Goal: Task Accomplishment & Management: Use online tool/utility

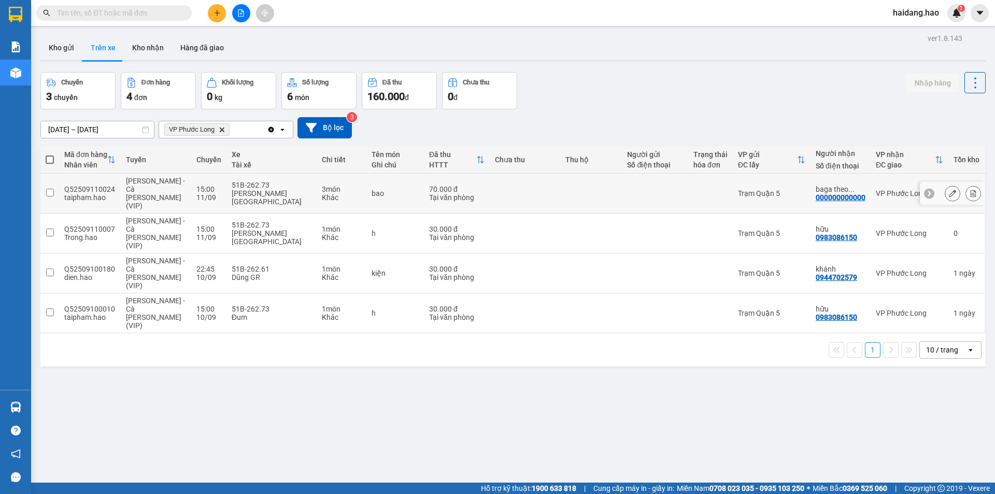
click at [560, 182] on td at bounding box center [591, 194] width 62 height 40
checkbox input "true"
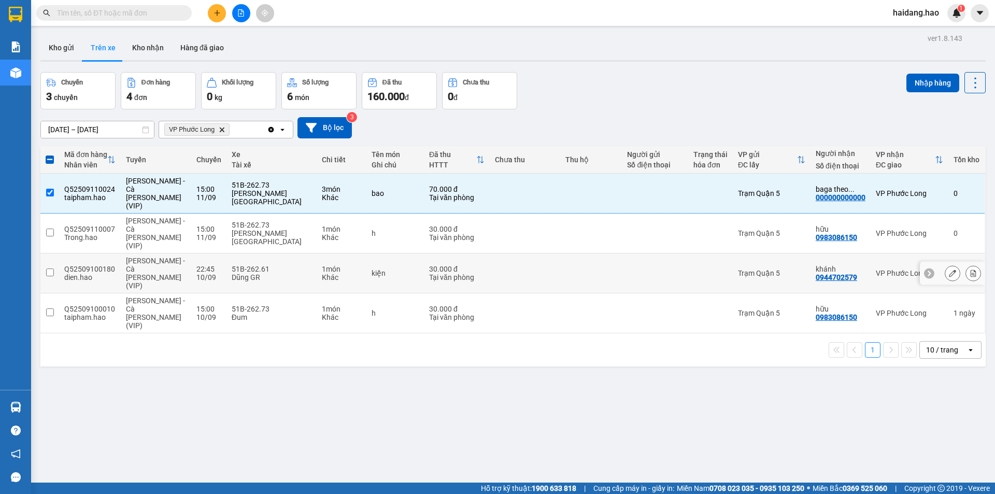
click at [694, 269] on div at bounding box center [711, 273] width 34 height 8
checkbox input "true"
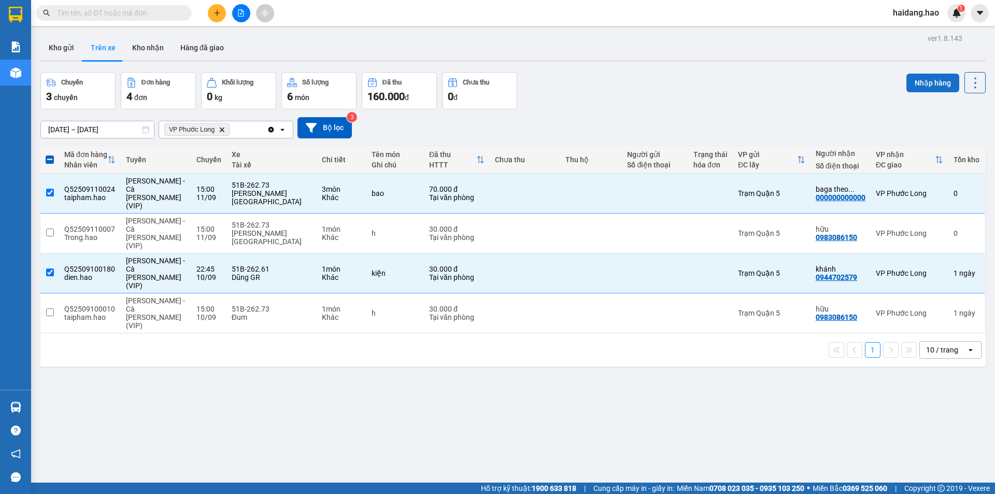
click at [932, 77] on button "Nhập hàng" at bounding box center [933, 83] width 53 height 19
checkbox input "false"
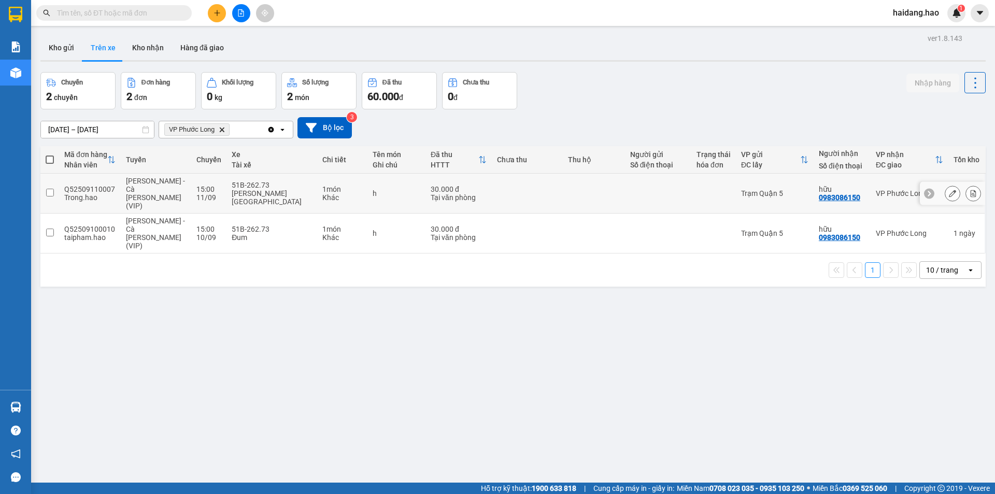
click at [698, 189] on div at bounding box center [714, 193] width 34 height 8
checkbox input "true"
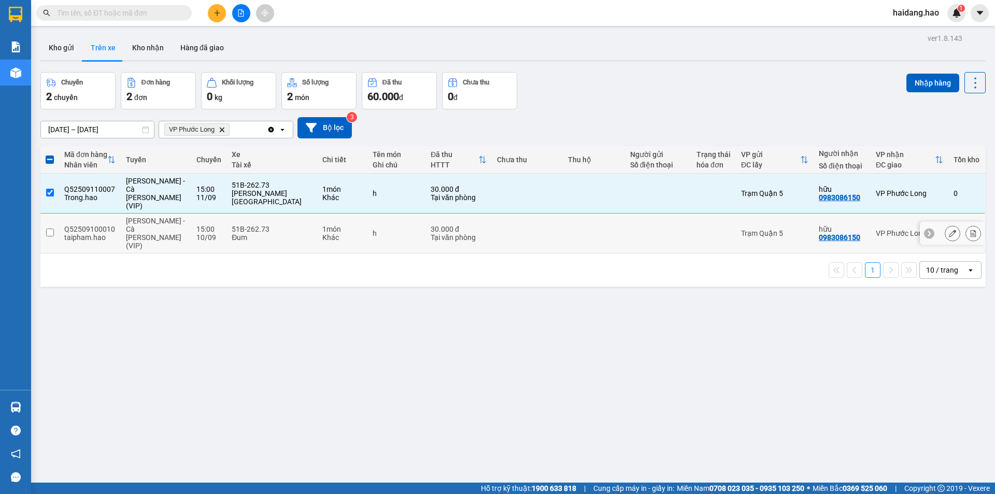
click at [697, 229] on div at bounding box center [714, 233] width 34 height 8
checkbox input "true"
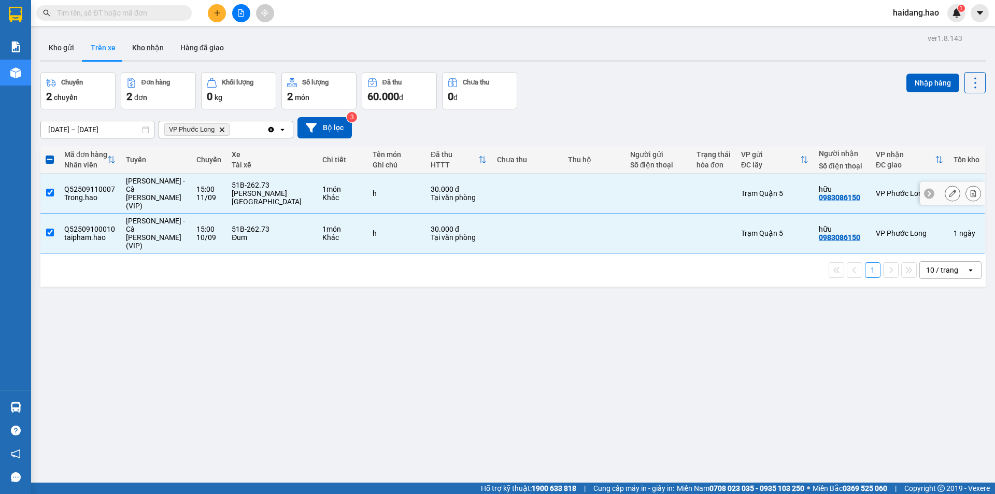
click at [662, 178] on td at bounding box center [658, 194] width 66 height 40
checkbox input "false"
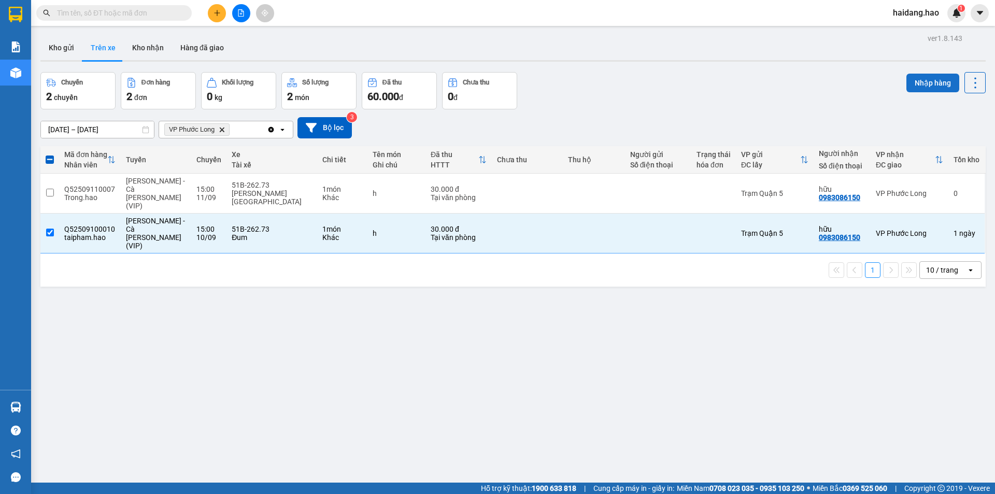
click at [933, 82] on button "Nhập hàng" at bounding box center [933, 83] width 53 height 19
checkbox input "false"
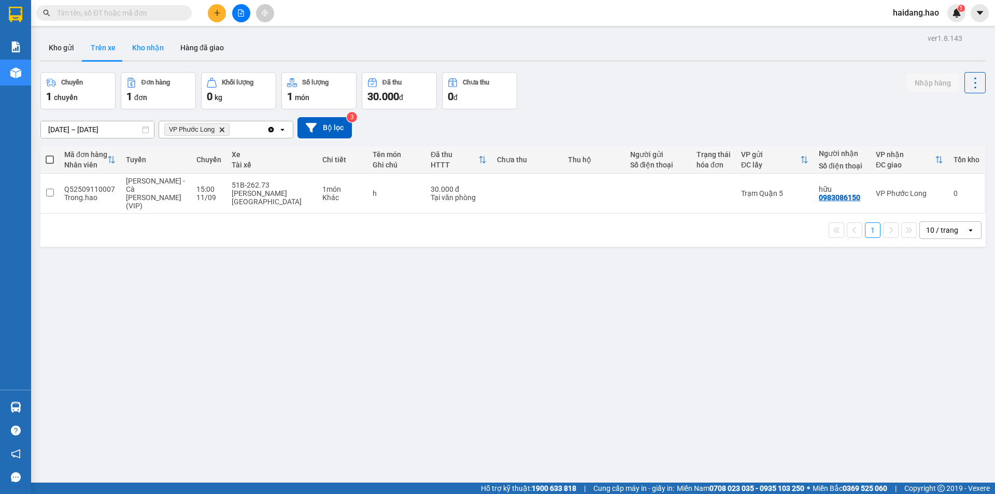
click at [147, 47] on button "Kho nhận" at bounding box center [148, 47] width 48 height 25
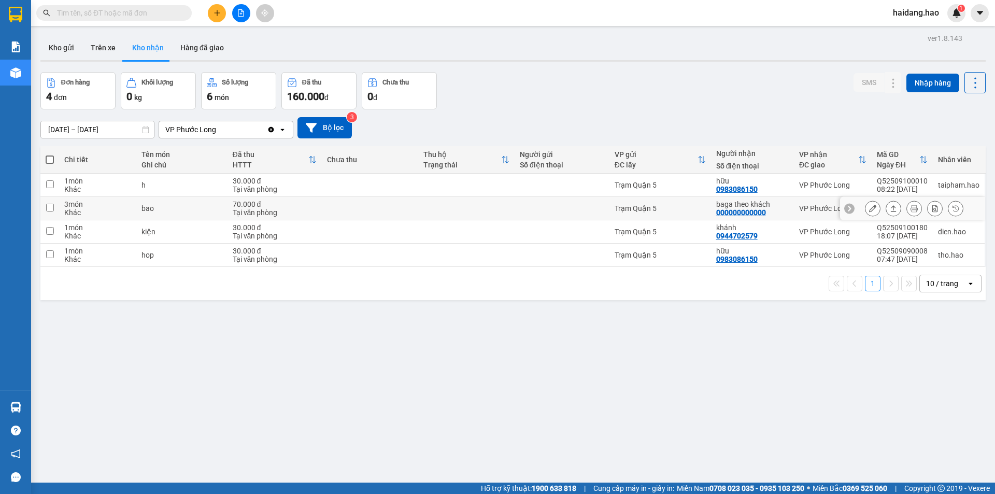
click at [776, 209] on div "[PERSON_NAME] khách 000000000000" at bounding box center [753, 208] width 73 height 17
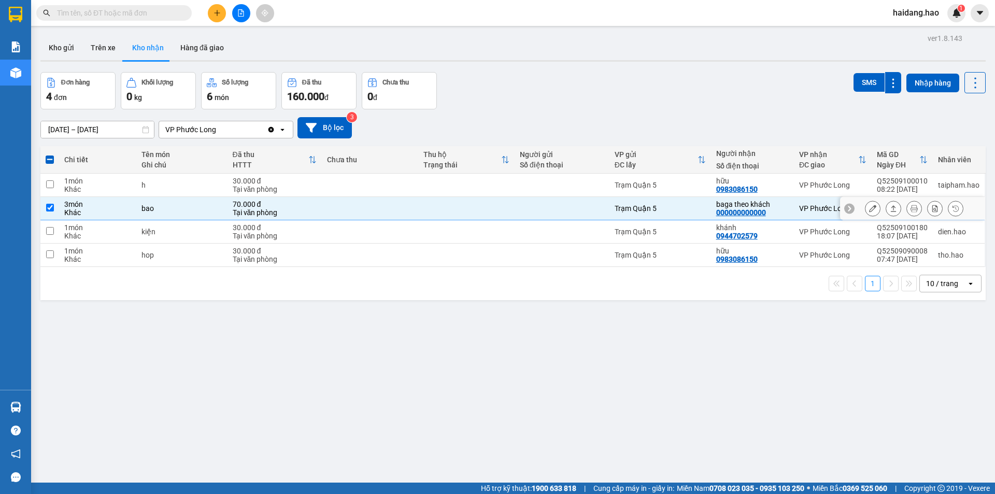
click at [556, 215] on td at bounding box center [562, 208] width 95 height 23
checkbox input "false"
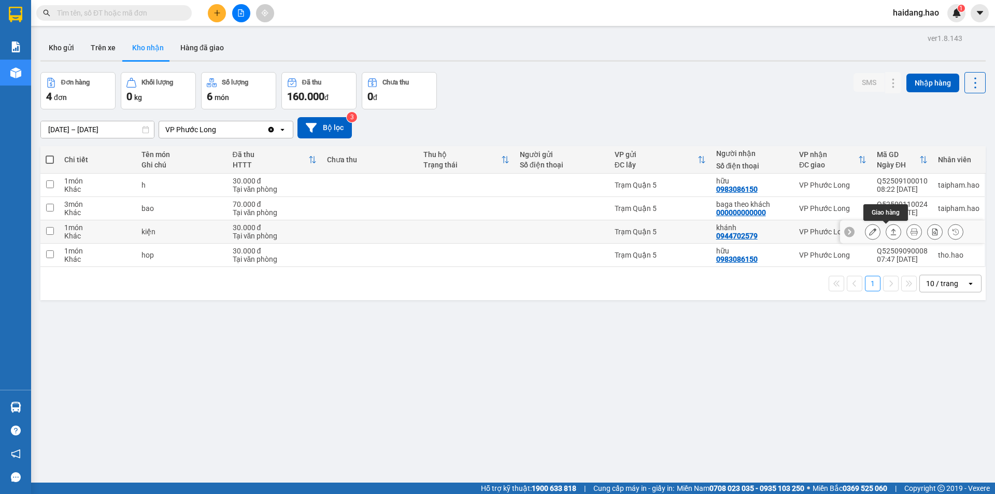
click at [892, 232] on button at bounding box center [894, 232] width 15 height 18
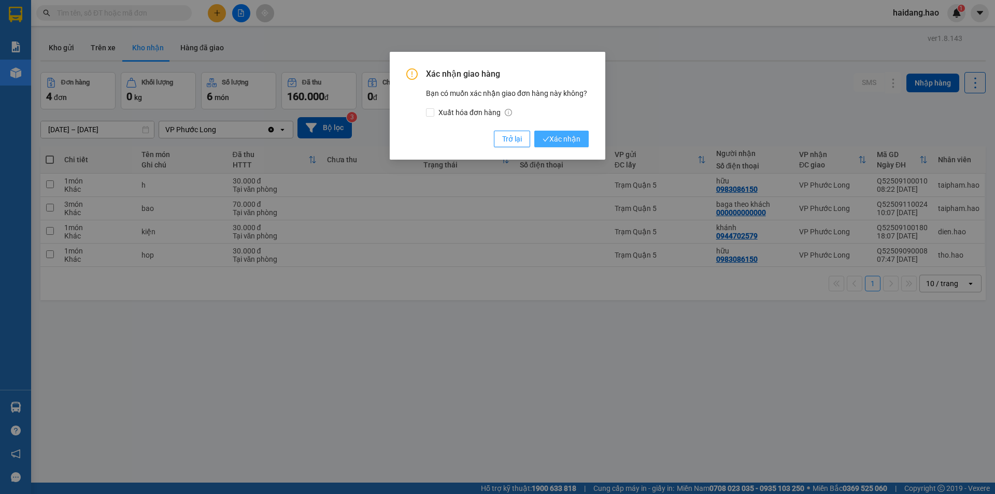
click at [575, 134] on span "Xác nhận" at bounding box center [562, 138] width 38 height 11
